Goal: Transaction & Acquisition: Purchase product/service

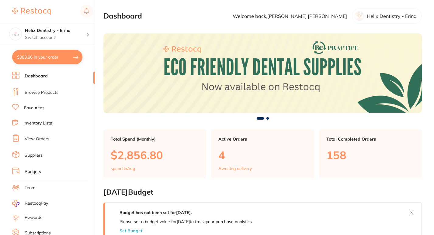
click at [50, 58] on button "$383.86 in your order" at bounding box center [47, 57] width 70 height 15
checkbox input "true"
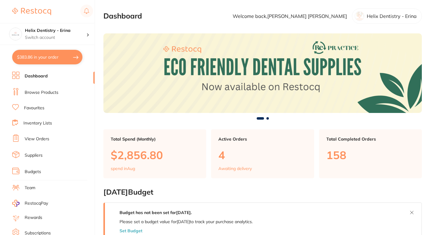
checkbox input "true"
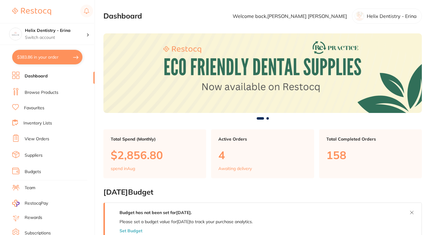
checkbox input "true"
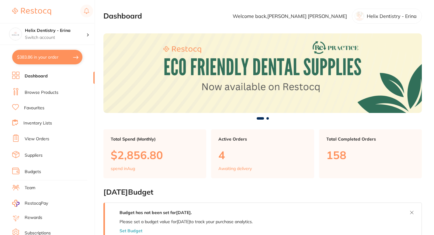
checkbox input "true"
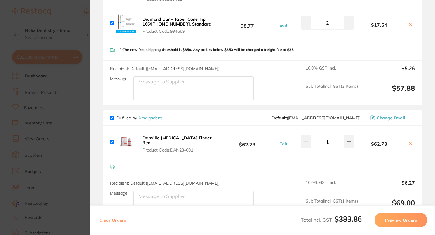
scroll to position [610, 0]
click at [76, 104] on section "Update RRP Set your pre negotiated price for this item. Item Agreed RRP (excl. …" at bounding box center [217, 117] width 435 height 235
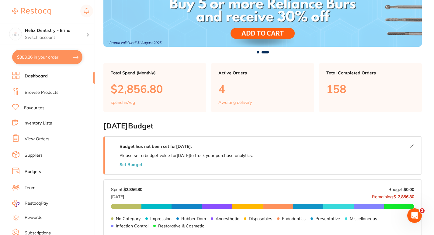
scroll to position [0, 0]
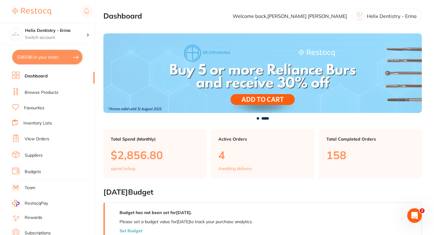
click at [48, 92] on link "Browse Products" at bounding box center [42, 93] width 34 height 6
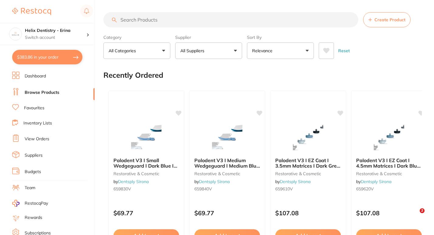
click at [150, 21] on input "search" at bounding box center [230, 19] width 255 height 15
type input "t"
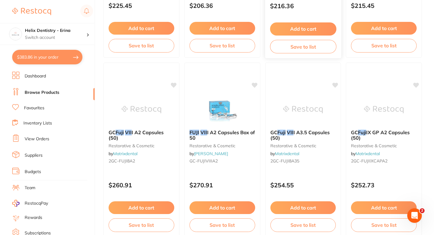
scroll to position [204, 0]
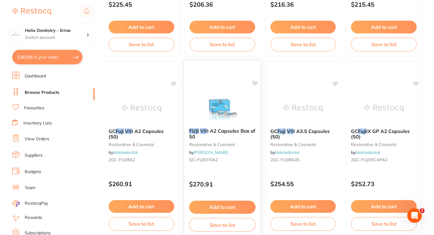
type input "fuji VII"
click at [217, 102] on img at bounding box center [222, 108] width 40 height 31
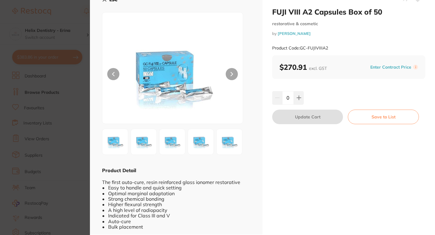
scroll to position [14, 0]
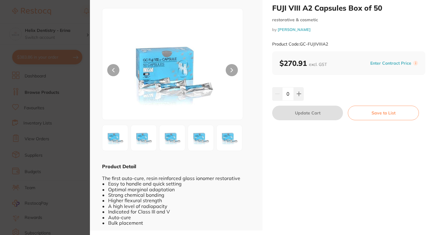
click at [63, 98] on section "FUJI VIII A2 Capsules Box of 50 restorative & cosmetic by [PERSON_NAME] Product…" at bounding box center [217, 117] width 435 height 235
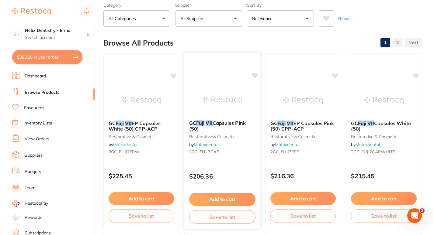
scroll to position [34, 0]
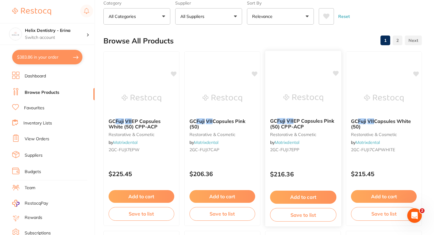
click at [298, 123] on span "EP Capsules Pink (50) CPP-ACP" at bounding box center [302, 124] width 64 height 12
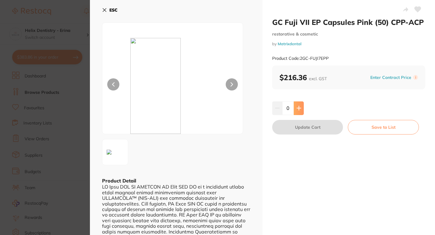
click at [298, 105] on button at bounding box center [299, 108] width 10 height 13
type input "1"
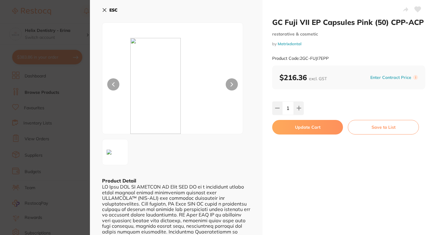
click at [311, 130] on button "Update Cart" at bounding box center [307, 127] width 71 height 15
checkbox input "false"
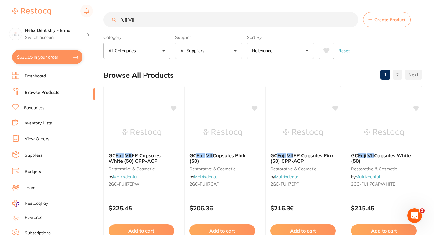
click at [42, 95] on link "Browse Products" at bounding box center [42, 93] width 35 height 6
